Goal: Task Accomplishment & Management: Complete application form

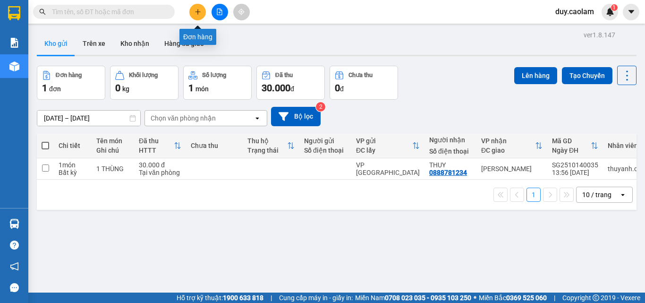
click at [198, 12] on icon "plus" at bounding box center [197, 11] width 7 height 7
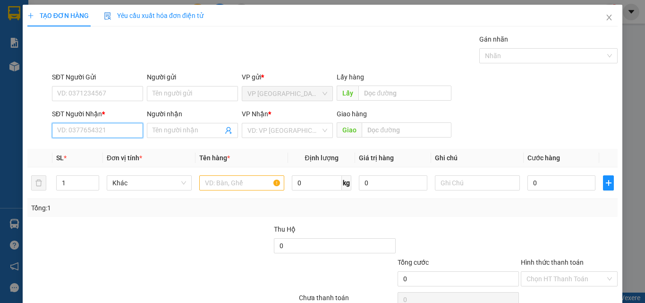
click at [96, 133] on input "SĐT Người Nhận *" at bounding box center [97, 130] width 91 height 15
click at [101, 130] on input "953" at bounding box center [97, 130] width 91 height 15
click at [103, 150] on div "0865907953 - THUONG" at bounding box center [96, 149] width 79 height 10
type input "0865907953"
type input "THUONG"
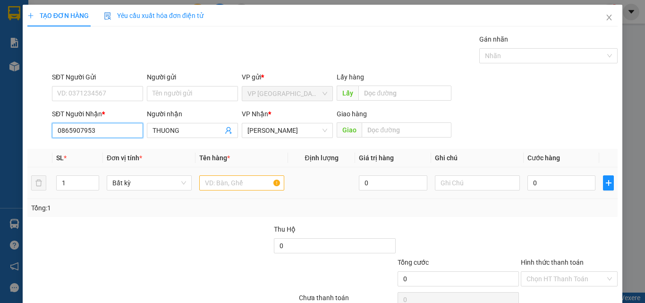
type input "0865907953"
click at [222, 183] on input "text" at bounding box center [241, 182] width 85 height 15
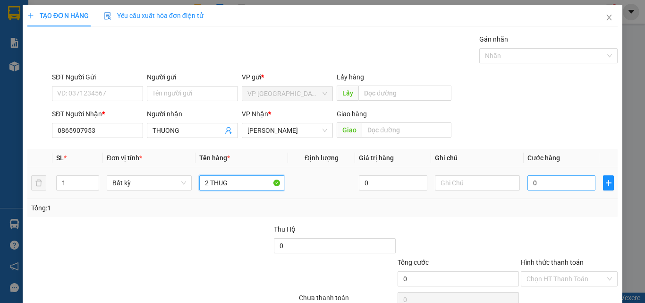
type input "2 THUG"
click at [544, 190] on input "0" at bounding box center [561, 182] width 68 height 15
type input "1"
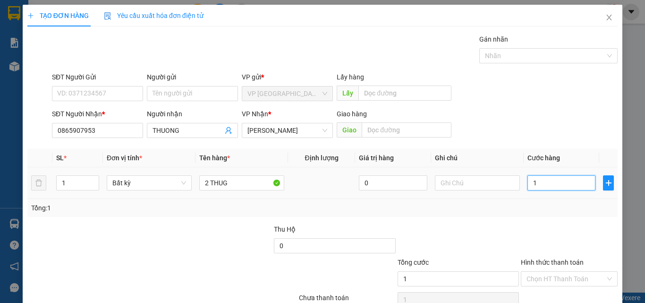
type input "10"
type input "100"
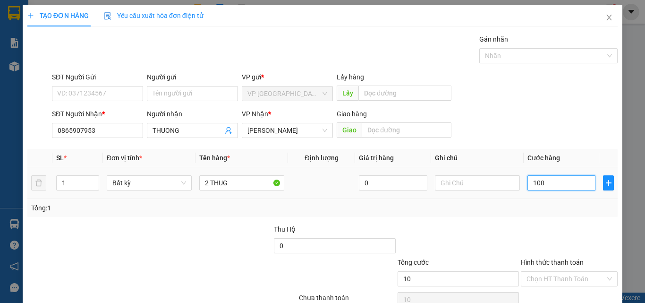
type input "100"
type input "1.000"
type input "10.000"
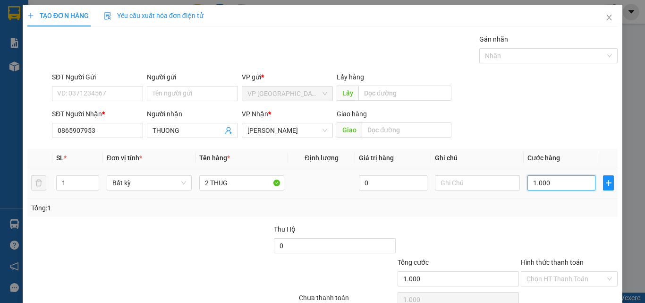
type input "10.000"
type input "100.000"
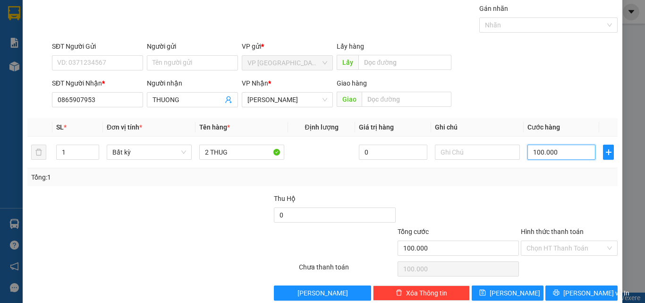
scroll to position [47, 0]
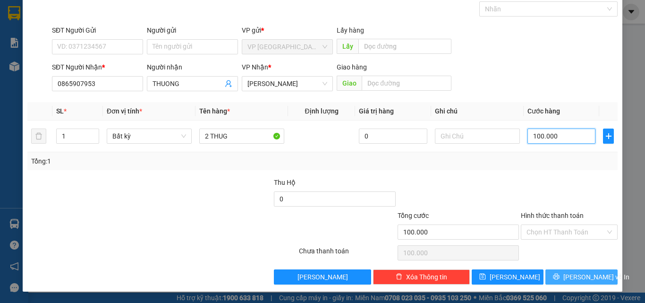
type input "100.000"
click at [558, 279] on icon "printer" at bounding box center [556, 276] width 7 height 7
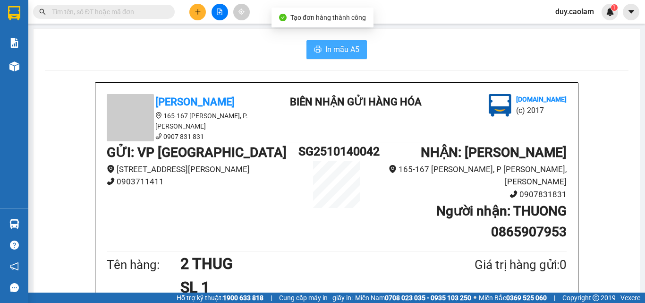
click at [321, 41] on button "In mẫu A5" at bounding box center [336, 49] width 60 height 19
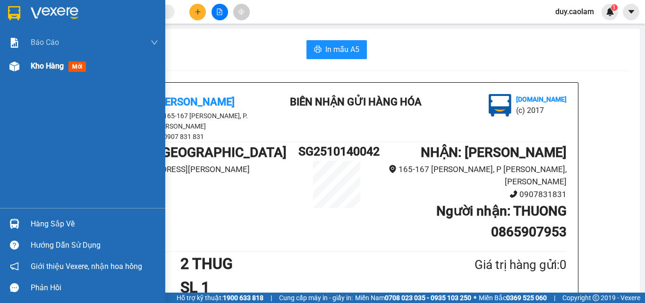
click at [48, 67] on span "Kho hàng" at bounding box center [47, 65] width 33 height 9
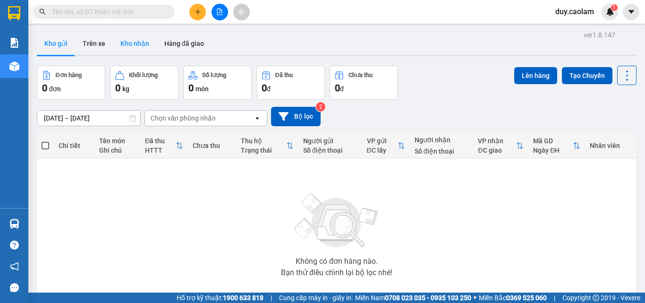
click at [136, 41] on button "Kho nhận" at bounding box center [135, 43] width 44 height 23
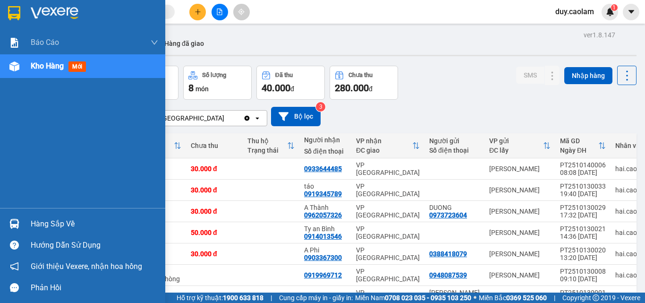
click at [43, 71] on div "Kho hàng mới" at bounding box center [60, 66] width 59 height 12
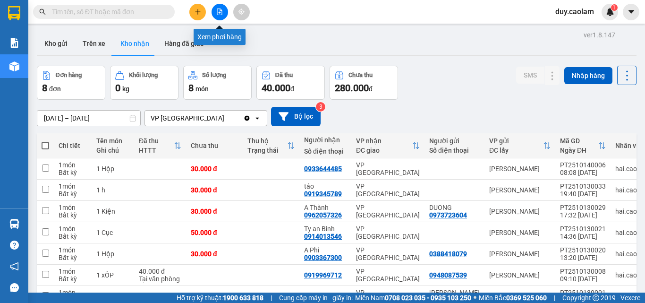
click at [223, 14] on button at bounding box center [219, 12] width 17 height 17
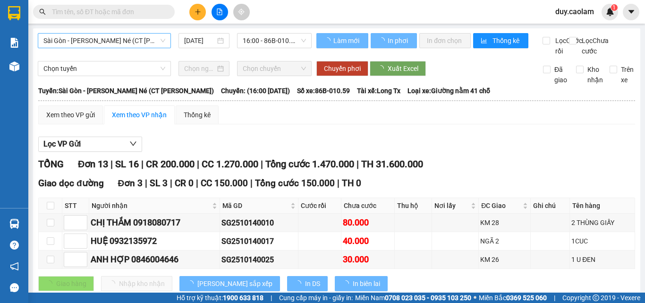
click at [88, 40] on span "Sài Gòn - [PERSON_NAME] Né (CT [PERSON_NAME])" at bounding box center [104, 41] width 122 height 14
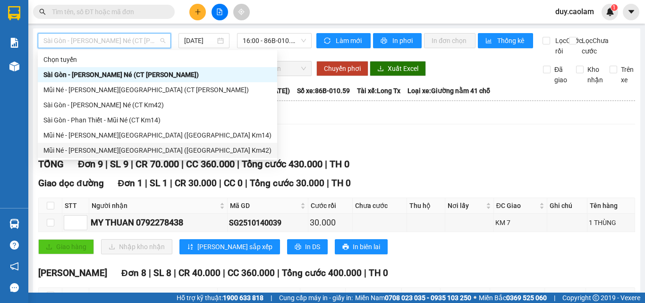
click at [89, 149] on div "Mũi Né - [PERSON_NAME][GEOGRAPHIC_DATA] ([GEOGRAPHIC_DATA] Km42)" at bounding box center [157, 150] width 228 height 10
type input "[DATE]"
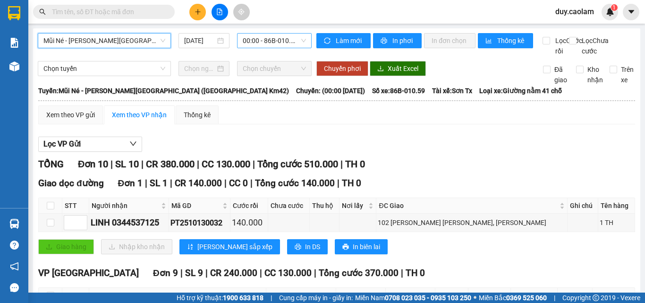
click at [274, 36] on span "00:00 - 86B-010.59" at bounding box center [274, 41] width 63 height 14
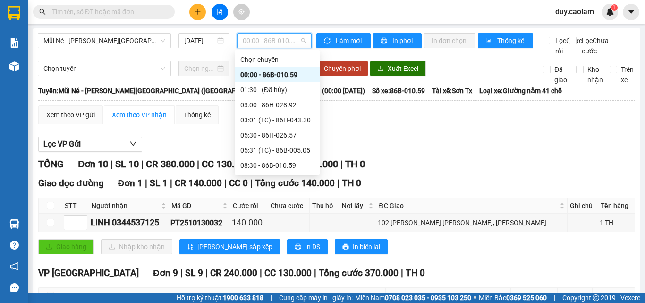
drag, startPoint x: 163, startPoint y: 51, endPoint x: 149, endPoint y: 55, distance: 15.0
click at [157, 54] on div "Mũi Né - [PERSON_NAME][GEOGRAPHIC_DATA] ([GEOGRAPHIC_DATA] Km42) [DATE] 00:00 -…" at bounding box center [175, 44] width 274 height 23
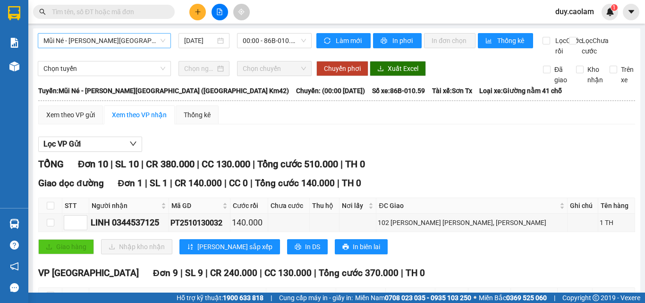
click at [106, 41] on span "Mũi Né - [PERSON_NAME][GEOGRAPHIC_DATA] ([GEOGRAPHIC_DATA] Km42)" at bounding box center [104, 41] width 122 height 14
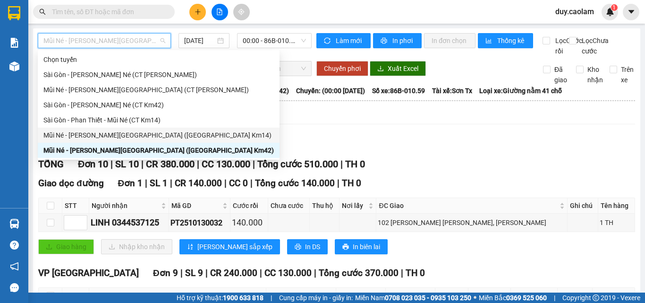
click at [104, 130] on div "Mũi Né - [PERSON_NAME][GEOGRAPHIC_DATA] ([GEOGRAPHIC_DATA] Km14)" at bounding box center [158, 135] width 230 height 10
type input "[DATE]"
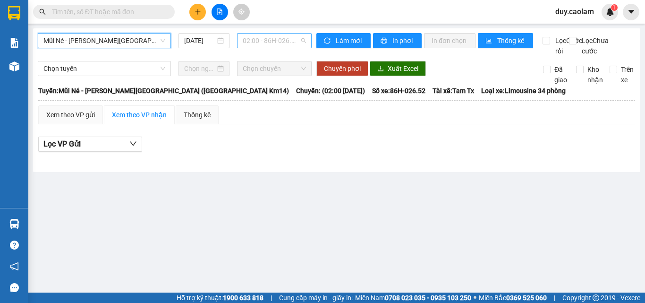
click at [270, 43] on span "02:00 - 86H-026.52" at bounding box center [274, 41] width 63 height 14
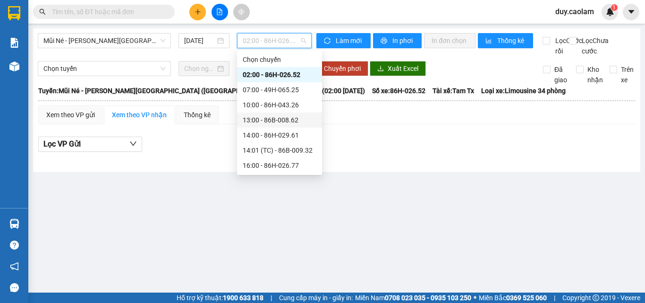
click at [257, 117] on div "13:00 - 86B-008.62" at bounding box center [280, 120] width 74 height 10
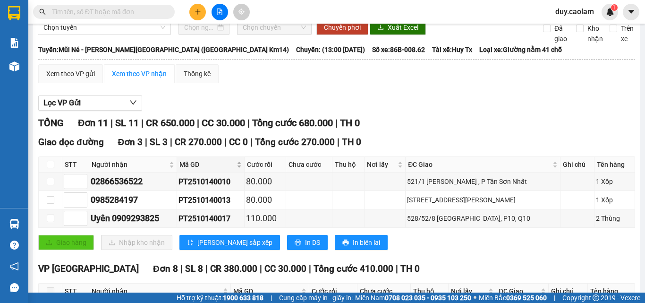
scroll to position [142, 0]
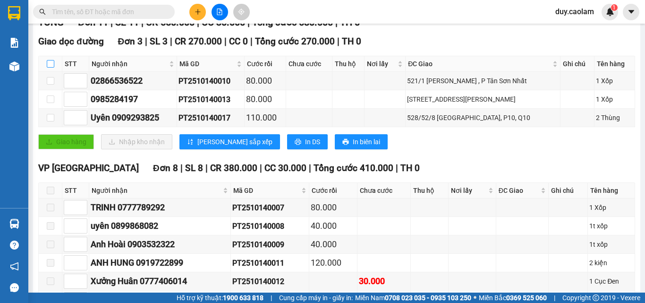
click at [50, 67] on input "checkbox" at bounding box center [51, 64] width 8 height 8
checkbox input "true"
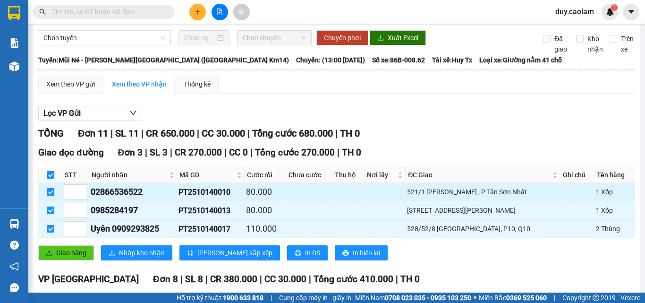
scroll to position [47, 0]
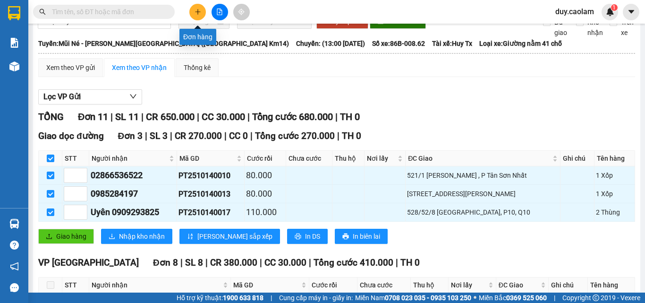
click at [203, 14] on button at bounding box center [197, 12] width 17 height 17
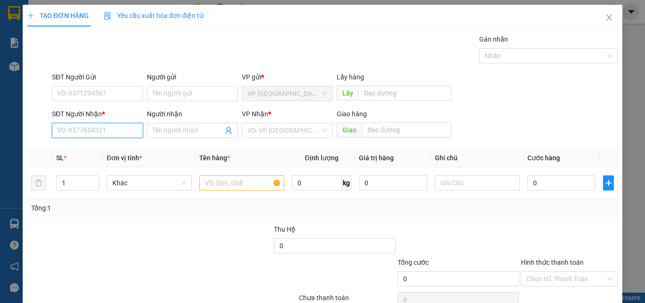
click at [113, 128] on input "SĐT Người Nhận *" at bounding box center [97, 130] width 91 height 15
drag, startPoint x: 101, startPoint y: 151, endPoint x: 160, endPoint y: 168, distance: 61.2
click at [102, 151] on div "0943232661 - MAN" at bounding box center [96, 149] width 79 height 10
type input "0943232661"
type input "MAN"
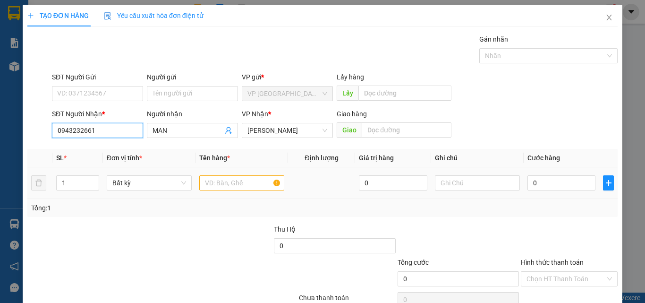
type input "0943232661"
click at [236, 185] on input "text" at bounding box center [241, 182] width 85 height 15
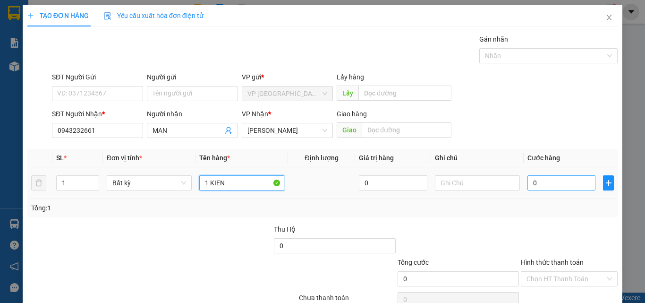
type input "1 KIEN"
click at [550, 185] on input "0" at bounding box center [561, 182] width 68 height 15
type input "3"
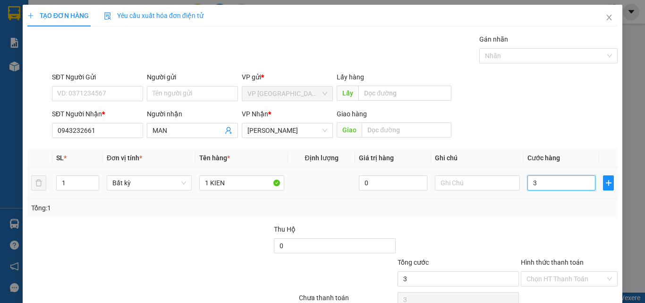
type input "30"
type input "300"
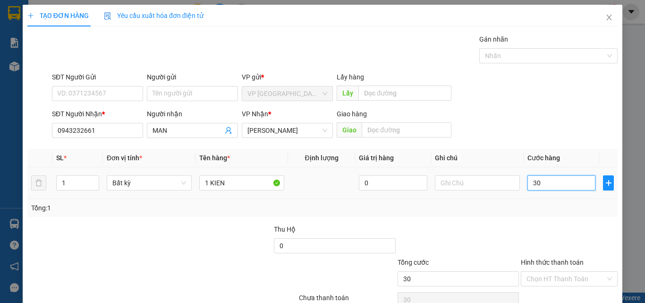
type input "300"
type input "3.000"
type input "30.000"
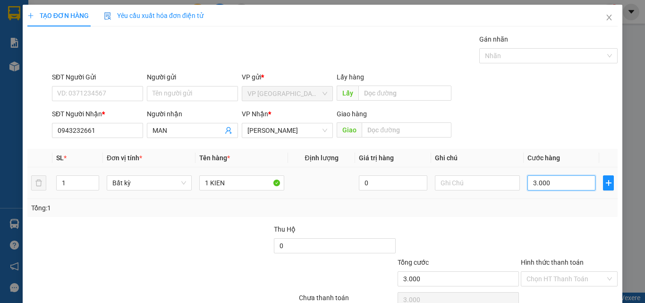
type input "30.000"
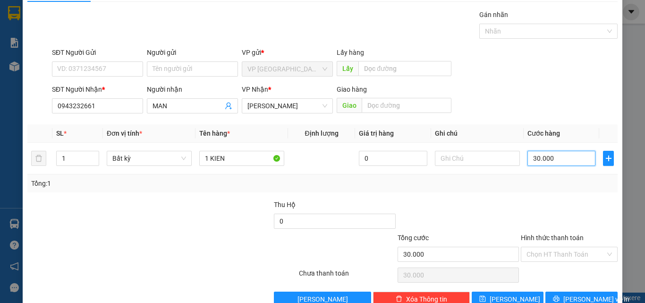
scroll to position [47, 0]
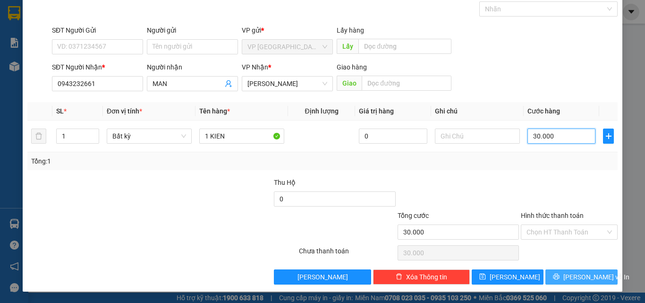
type input "30.000"
click at [556, 276] on icon "printer" at bounding box center [556, 276] width 7 height 7
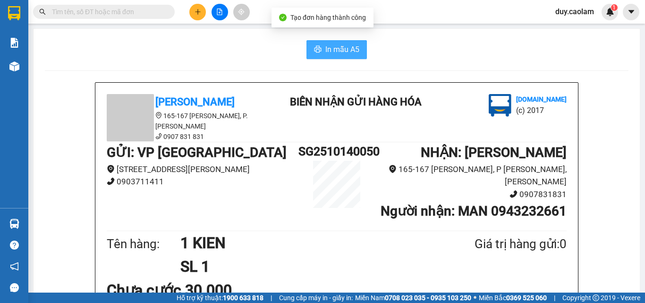
click at [345, 48] on span "In mẫu A5" at bounding box center [342, 49] width 34 height 12
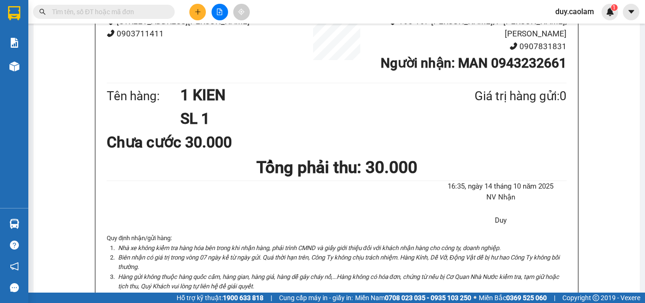
scroll to position [142, 0]
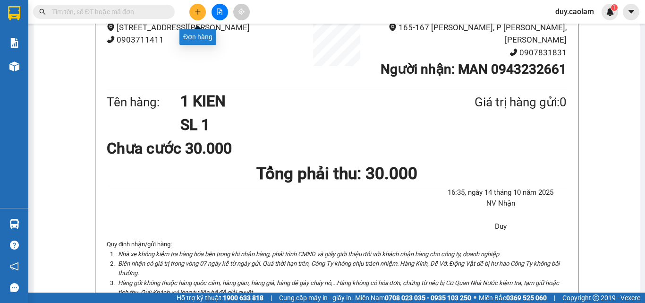
click at [194, 10] on icon "plus" at bounding box center [197, 11] width 7 height 7
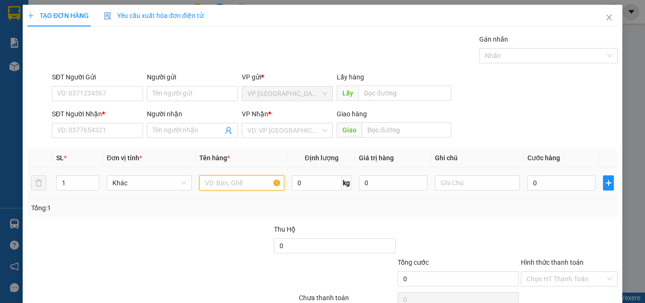
click at [235, 184] on input "text" at bounding box center [241, 182] width 85 height 15
type input "1 HOP"
click at [540, 184] on input "0" at bounding box center [561, 182] width 68 height 15
type input "3"
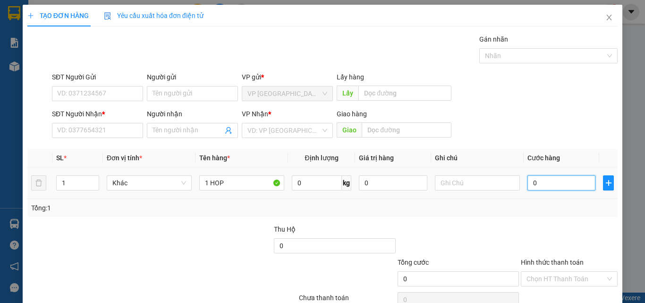
type input "3"
type input "30"
type input "300"
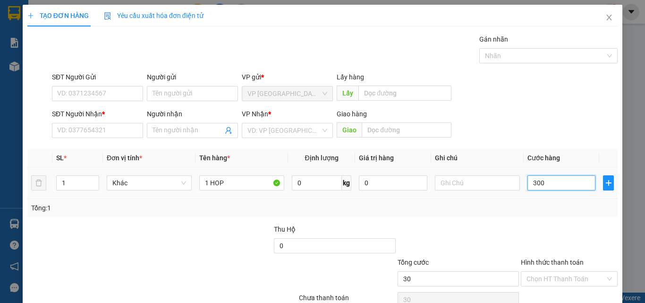
type input "300"
type input "3.000"
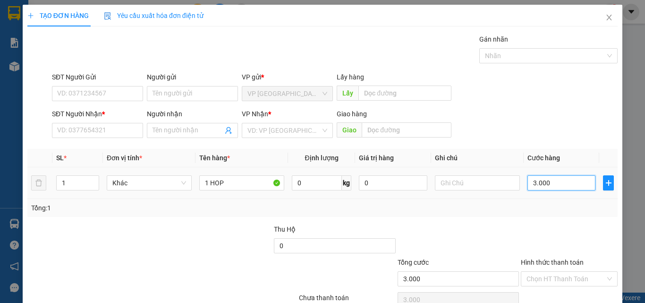
type input "30.000"
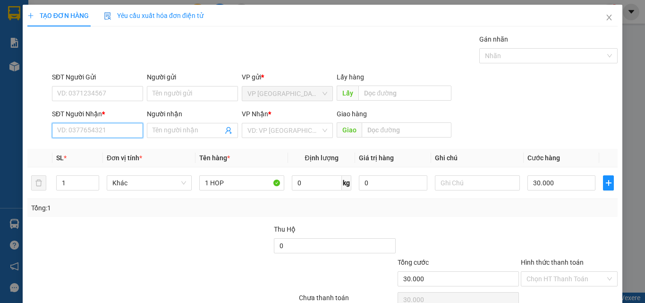
click at [107, 131] on input "SĐT Người Nhận *" at bounding box center [97, 130] width 91 height 15
click at [117, 130] on input "661" at bounding box center [97, 130] width 91 height 15
click at [111, 149] on div "0943232661 - MAN" at bounding box center [96, 149] width 79 height 10
type input "0943232661"
type input "MAN"
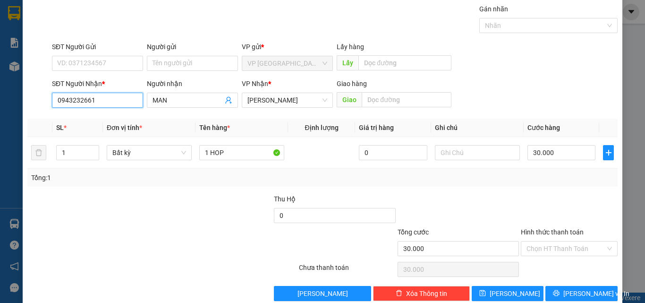
scroll to position [47, 0]
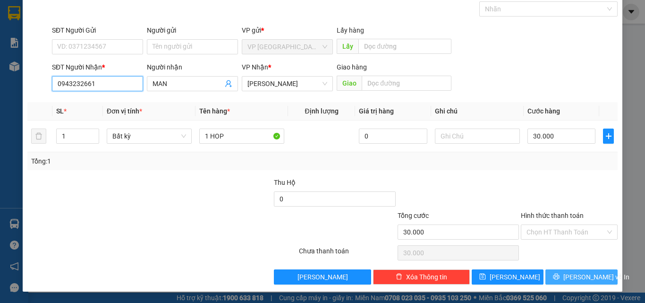
type input "0943232661"
click at [572, 278] on span "[PERSON_NAME] và In" at bounding box center [596, 276] width 66 height 10
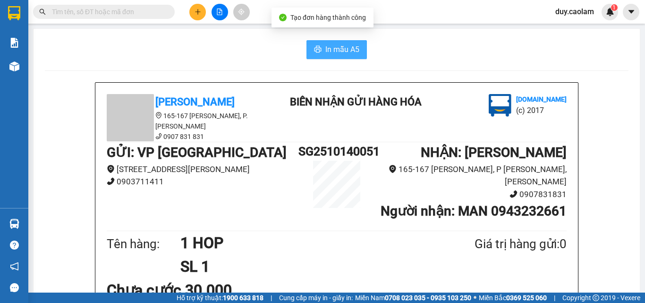
click at [326, 50] on span "In mẫu A5" at bounding box center [342, 49] width 34 height 12
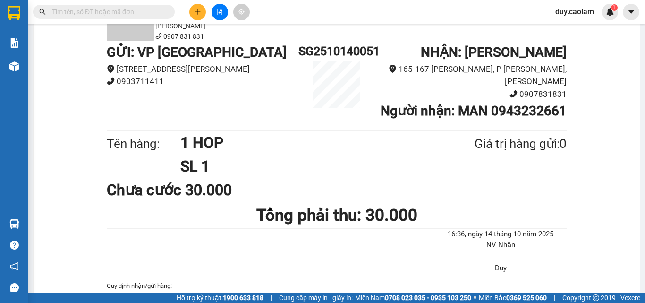
click at [129, 10] on input "text" at bounding box center [107, 12] width 111 height 10
click at [131, 10] on input "text" at bounding box center [107, 12] width 111 height 10
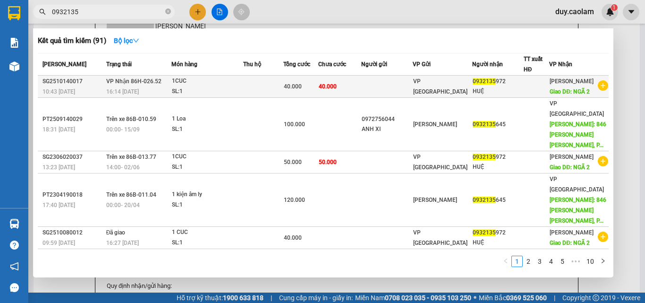
type input "0932135"
click at [221, 86] on div "1CUC" at bounding box center [207, 81] width 71 height 10
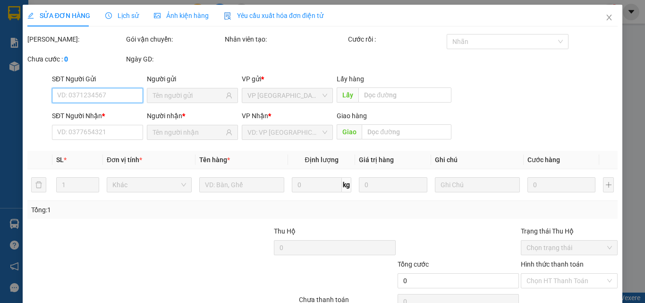
type input "0932135972"
type input "NGÃ 2"
type input "40.000"
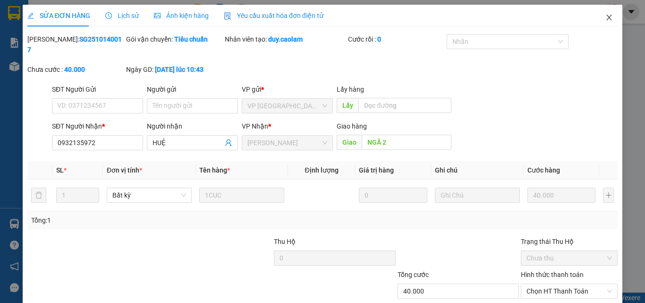
click at [602, 13] on span "Close" at bounding box center [609, 18] width 26 height 26
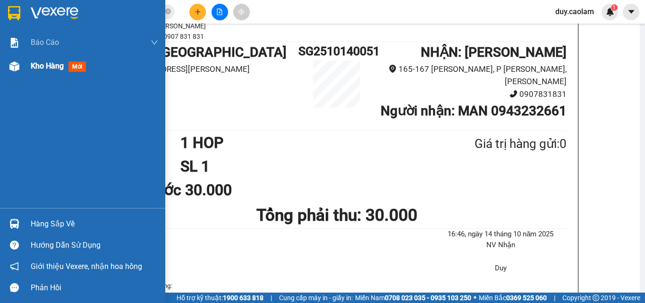
click at [34, 66] on span "Kho hàng" at bounding box center [47, 65] width 33 height 9
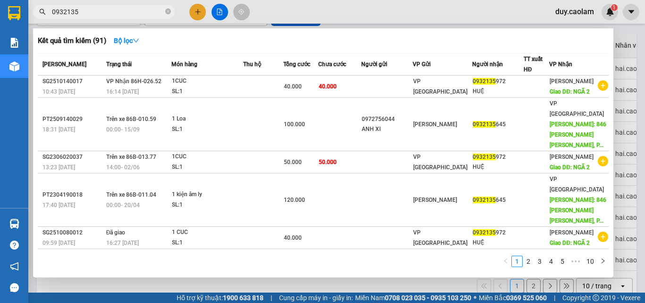
click at [104, 12] on input "0932135" at bounding box center [107, 12] width 111 height 10
click at [219, 11] on div at bounding box center [322, 151] width 645 height 303
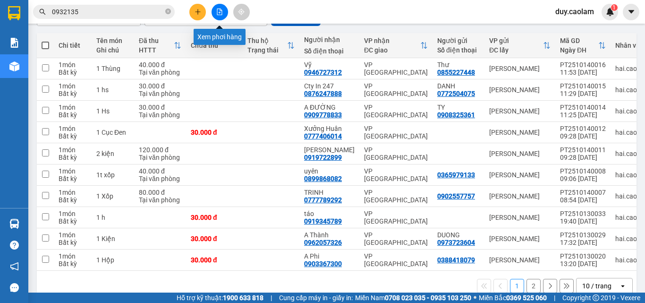
click at [216, 9] on button at bounding box center [219, 12] width 17 height 17
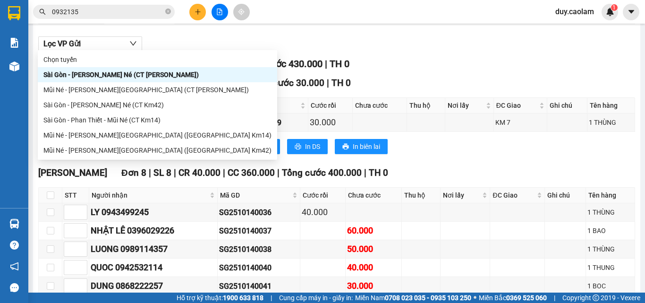
click at [105, 102] on div "Sài Gòn - [PERSON_NAME] Né (CT Km42)" at bounding box center [157, 105] width 228 height 10
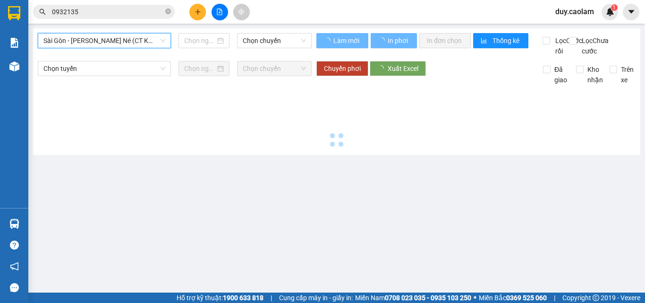
type input "[DATE]"
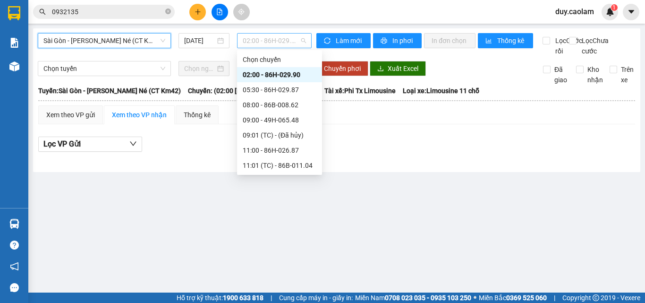
click at [270, 43] on span "02:00 - 86H-029.90" at bounding box center [274, 41] width 63 height 14
click at [265, 175] on div "12:00 - 86H-026.52" at bounding box center [280, 180] width 74 height 10
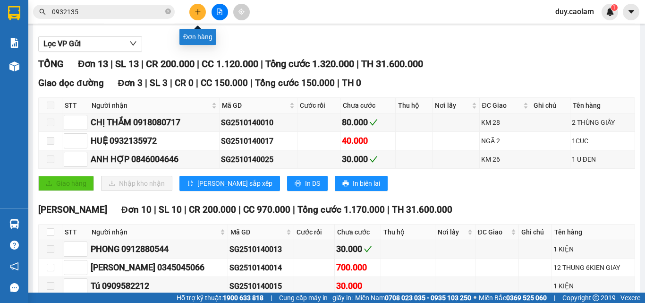
click at [200, 8] on button at bounding box center [197, 12] width 17 height 17
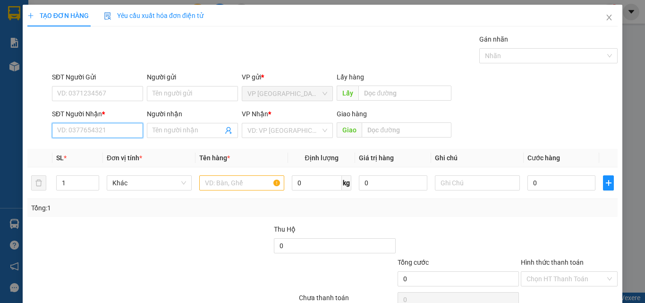
click at [101, 130] on input "SĐT Người Nhận *" at bounding box center [97, 130] width 91 height 15
click at [101, 132] on input "557757" at bounding box center [97, 130] width 91 height 15
click at [57, 132] on input "557757" at bounding box center [97, 130] width 91 height 15
click at [72, 153] on div "0902557757" at bounding box center [96, 149] width 79 height 10
type input "0902557757"
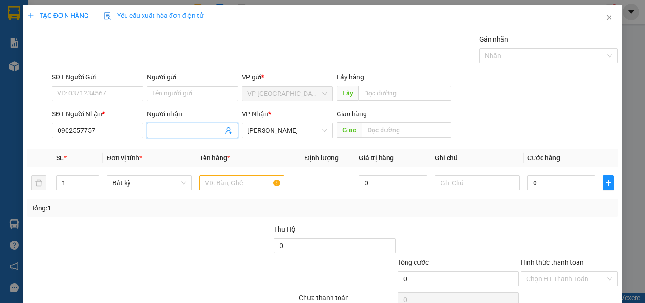
click at [200, 130] on input "Người nhận" at bounding box center [187, 130] width 70 height 10
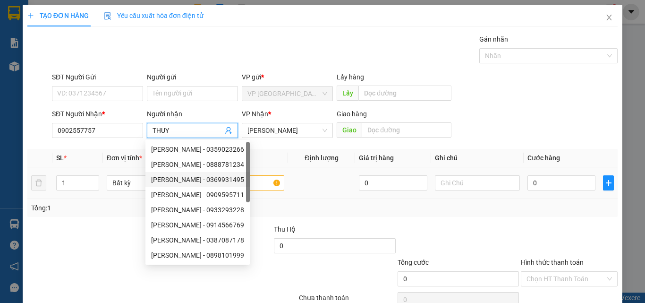
type input "THUY"
click at [252, 182] on input "text" at bounding box center [241, 182] width 85 height 15
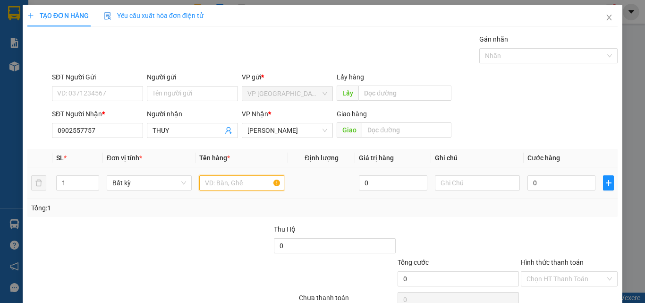
click at [246, 181] on input "text" at bounding box center [241, 182] width 85 height 15
type input "1CUC"
click at [560, 185] on input "0" at bounding box center [561, 182] width 68 height 15
type input "3"
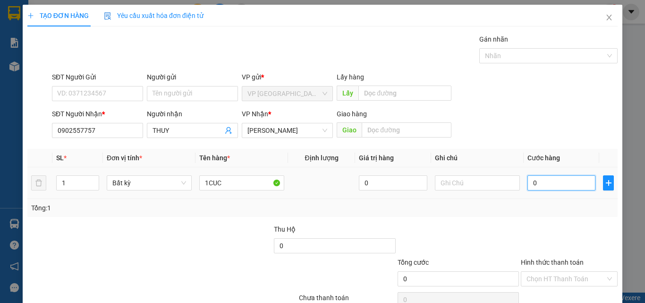
type input "3"
type input "30"
type input "300"
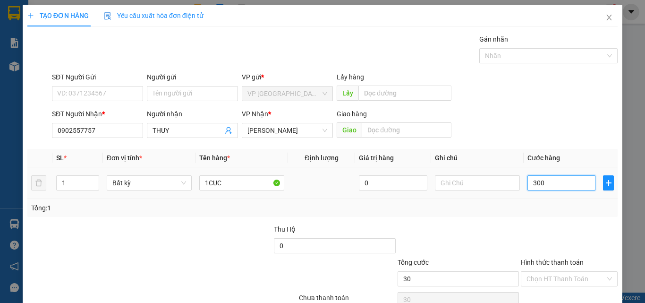
type input "300"
type input "3.000"
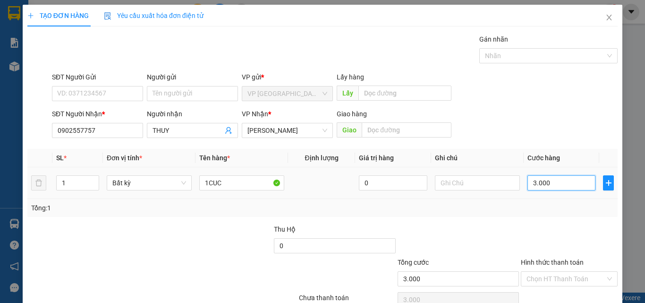
type input "30.000"
click at [555, 258] on label "Hình thức thanh toán" at bounding box center [552, 262] width 63 height 8
click at [555, 271] on input "Hình thức thanh toán" at bounding box center [565, 278] width 79 height 14
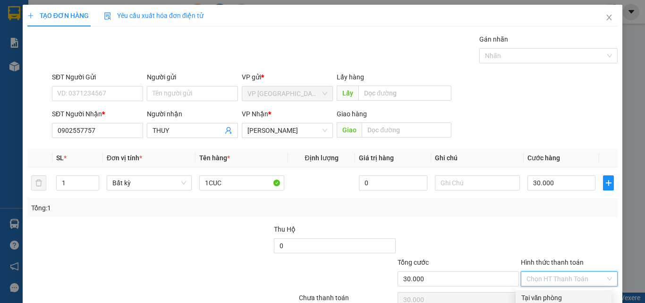
click at [549, 292] on div "Tại văn phòng" at bounding box center [563, 297] width 84 height 10
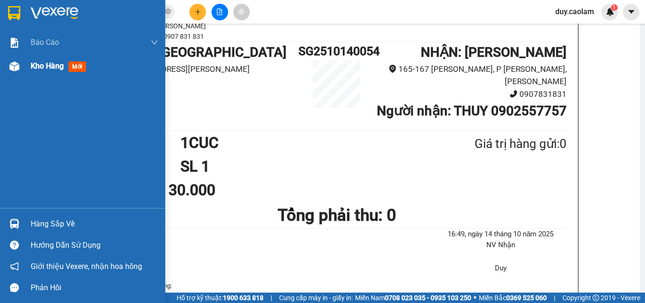
click at [21, 67] on div at bounding box center [14, 66] width 17 height 17
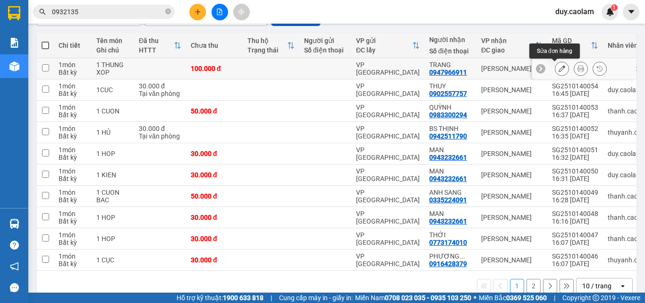
click at [558, 72] on icon at bounding box center [561, 68] width 7 height 7
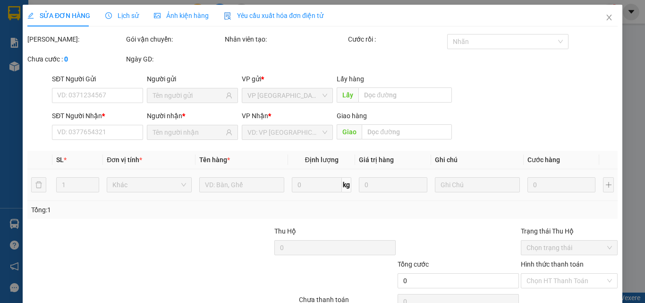
type input "0947966911"
type input "100.000"
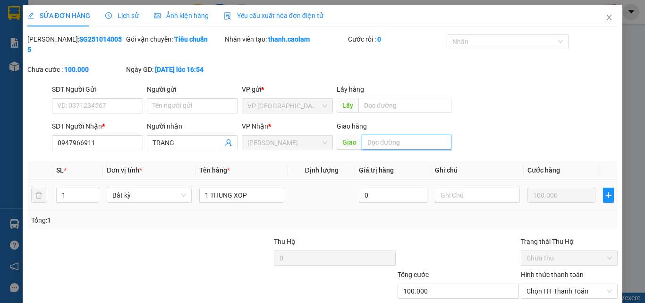
click at [385, 135] on input "text" at bounding box center [407, 142] width 90 height 15
type input "3TIEN"
drag, startPoint x: 492, startPoint y: 274, endPoint x: 497, endPoint y: 273, distance: 4.9
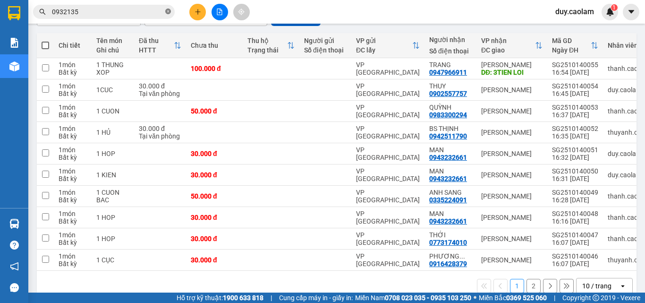
click at [168, 9] on icon "close-circle" at bounding box center [168, 11] width 6 height 6
click at [132, 12] on input "text" at bounding box center [107, 12] width 111 height 10
click at [107, 13] on input "text" at bounding box center [107, 12] width 111 height 10
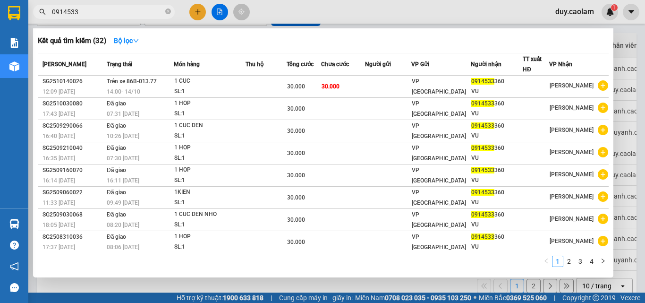
type input "0914533"
click at [621, 42] on div at bounding box center [322, 151] width 645 height 303
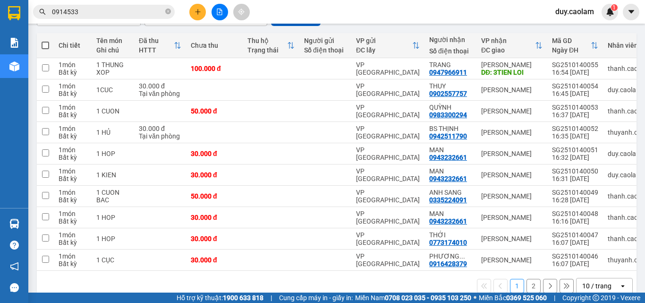
drag, startPoint x: 132, startPoint y: 39, endPoint x: 159, endPoint y: 42, distance: 27.6
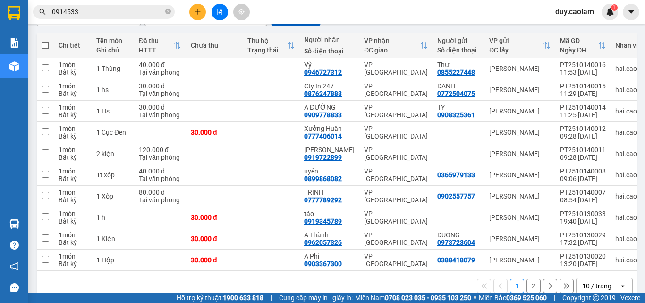
click at [529, 278] on button "2" at bounding box center [533, 285] width 14 height 14
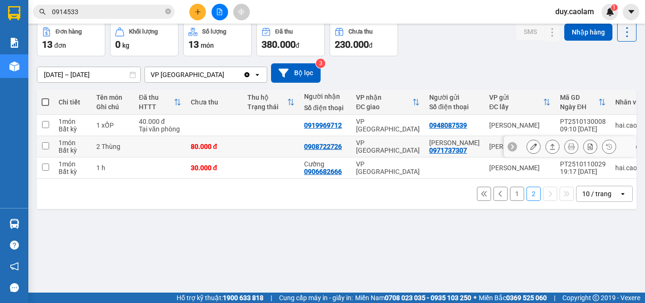
click at [530, 147] on icon at bounding box center [533, 146] width 7 height 7
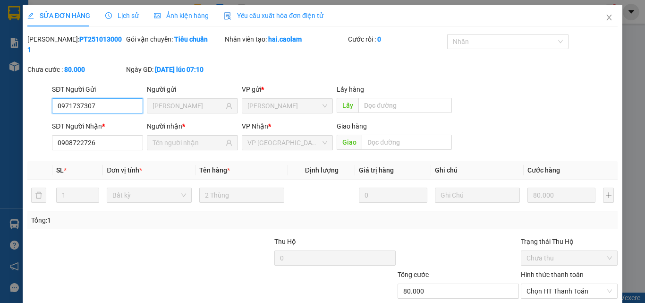
type input "0971737307"
type input "[PERSON_NAME]"
type input "0908722726"
type input "80.000"
click at [547, 269] on div "Hình thức thanh toán" at bounding box center [569, 276] width 97 height 14
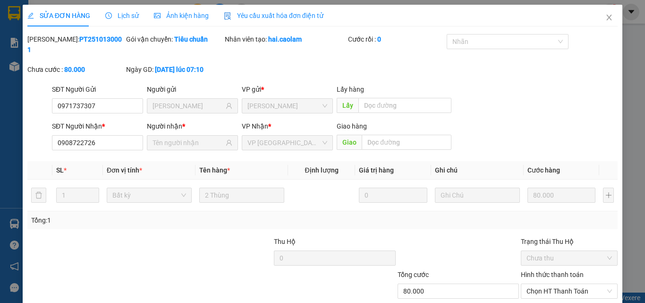
click at [550, 270] on label "Hình thức thanh toán" at bounding box center [552, 274] width 63 height 8
click at [550, 284] on input "Hình thức thanh toán" at bounding box center [565, 291] width 79 height 14
click at [541, 294] on div "Tại văn phòng" at bounding box center [563, 299] width 84 height 10
type input "0"
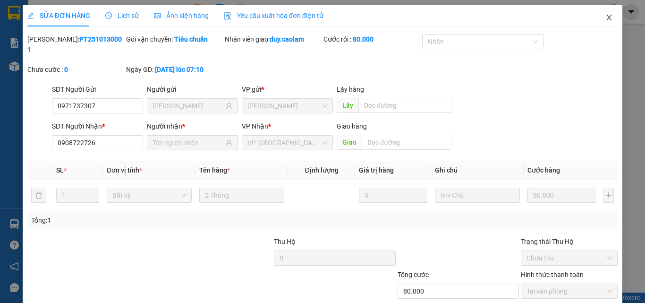
click at [605, 17] on icon "close" at bounding box center [609, 18] width 8 height 8
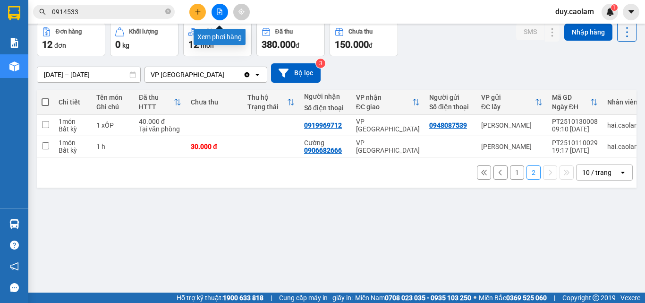
click at [221, 15] on icon "file-add" at bounding box center [219, 11] width 5 height 7
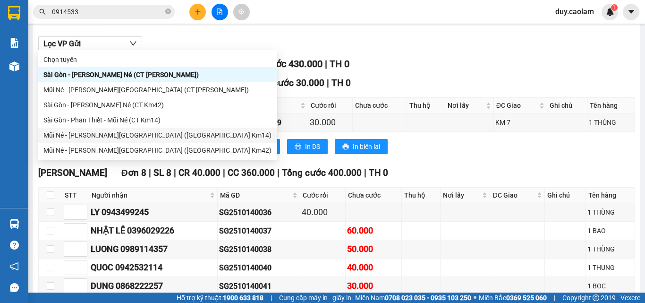
click at [80, 135] on div "Mũi Né - [PERSON_NAME][GEOGRAPHIC_DATA] ([GEOGRAPHIC_DATA] Km14)" at bounding box center [157, 135] width 228 height 10
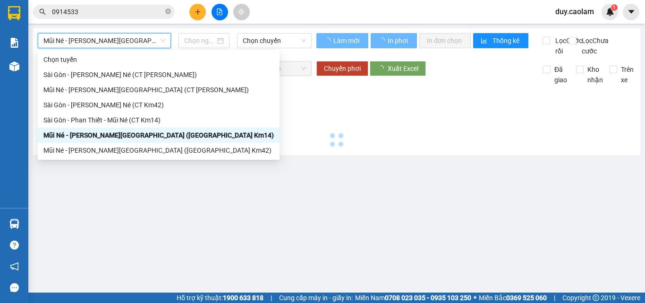
type input "[DATE]"
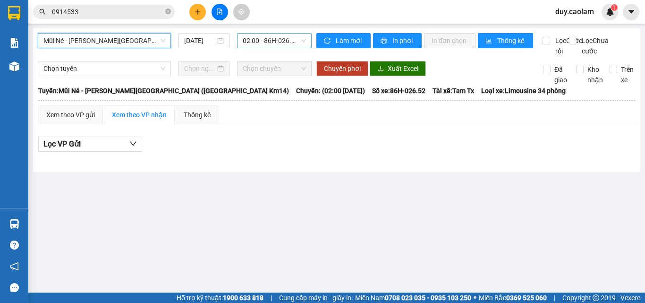
click at [278, 36] on span "02:00 - 86H-026.52" at bounding box center [274, 41] width 63 height 14
click at [135, 43] on span "Mũi Né - [PERSON_NAME][GEOGRAPHIC_DATA] ([GEOGRAPHIC_DATA] Km14)" at bounding box center [104, 41] width 122 height 14
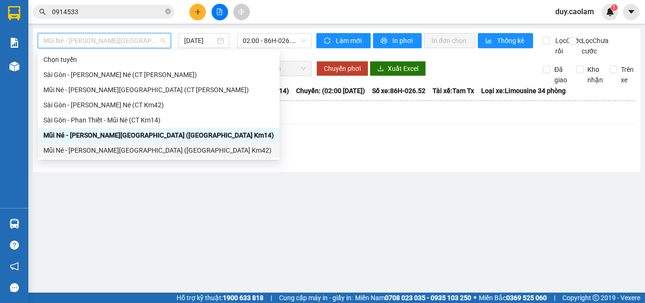
drag, startPoint x: 111, startPoint y: 89, endPoint x: 98, endPoint y: 150, distance: 61.9
click at [98, 150] on div "[PERSON_NAME] [GEOGRAPHIC_DATA] - [GEOGRAPHIC_DATA][PERSON_NAME] Né (CT [PERSON…" at bounding box center [159, 105] width 242 height 106
click at [98, 150] on div "Mũi Né - [PERSON_NAME][GEOGRAPHIC_DATA] ([GEOGRAPHIC_DATA] Km42)" at bounding box center [158, 150] width 230 height 10
type input "[DATE]"
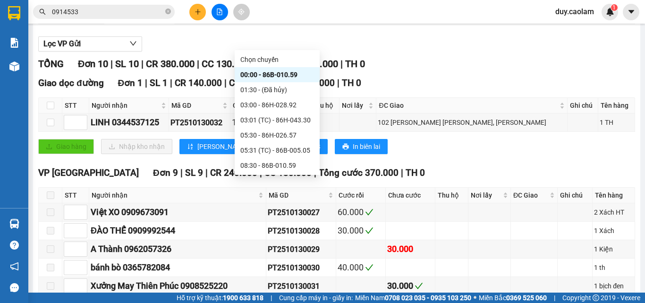
click at [266, 205] on div "15:00 - 86H-043.41" at bounding box center [277, 210] width 74 height 10
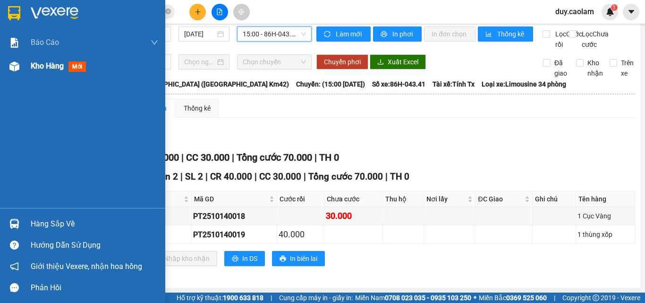
click at [28, 73] on div "Kho hàng mới" at bounding box center [82, 66] width 165 height 24
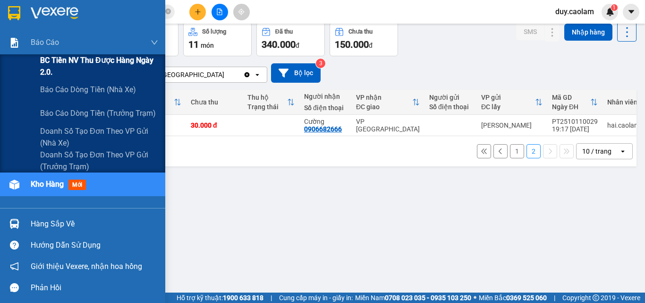
click at [61, 66] on span "BC Tiền NV thu được hàng ngày 2.0." at bounding box center [99, 66] width 118 height 24
